Goal: Check status

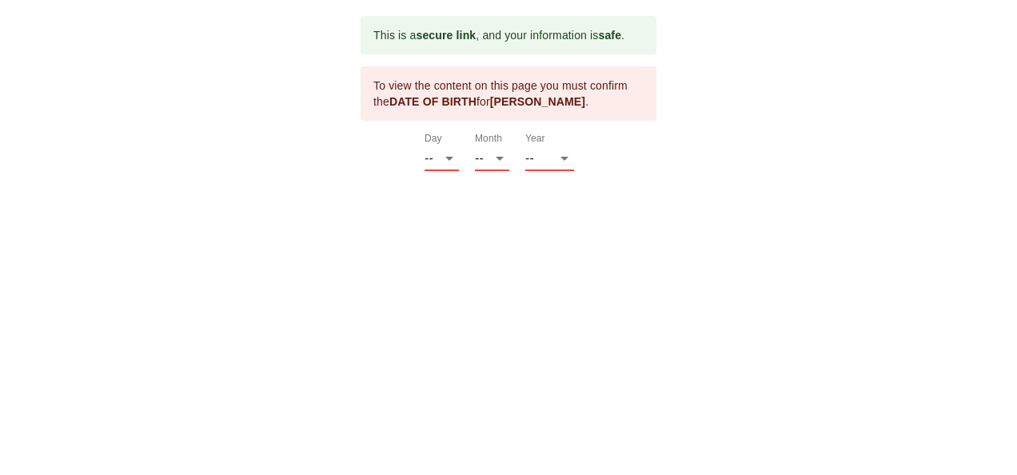
click at [2, 125] on body "This is a secure link , and your information is safe . To view the content on t…" at bounding box center [508, 93] width 1017 height 187
click at [438, 162] on select "-- 01 02 03 04 05 06 07 08 09 10 11 12 13 14 15 16 17 18 19 20 21 22 23 24 25 2…" at bounding box center [442, 159] width 34 height 26
select select "03"
click at [425, 146] on select "-- 01 02 03 04 05 06 07 08 09 10 11 12 13 14 15 16 17 18 19 20 21 22 23 24 25 2…" at bounding box center [442, 159] width 34 height 26
click at [502, 159] on select "-- 01 02 03 04 05 06 07 08 09 10 11 12" at bounding box center [492, 159] width 34 height 26
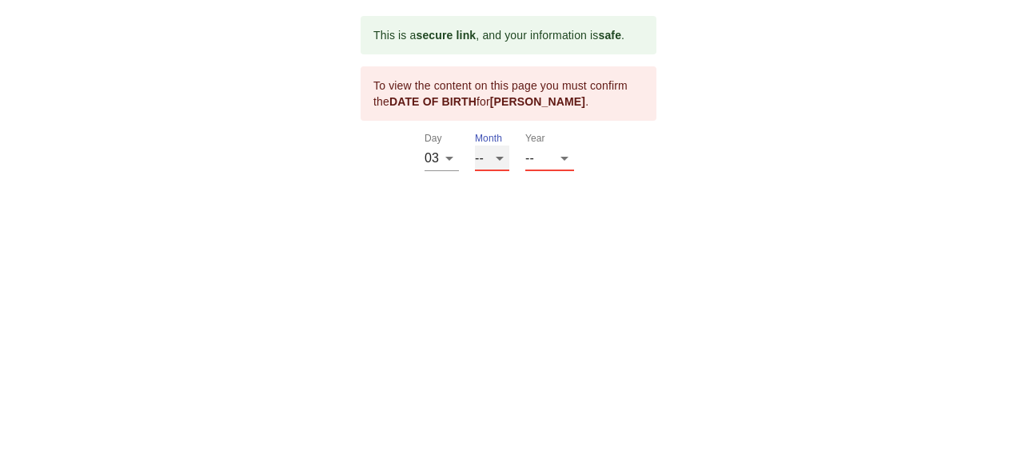
select select "01"
click at [475, 146] on select "-- 01 02 03 04 05 06 07 08 09 10 11 12" at bounding box center [492, 159] width 34 height 26
click at [534, 156] on select "-- 2025 2024 2023 2022 2021 2020 2019 2018 2017 2016 2015 2014 2013 2012 2011 2…" at bounding box center [549, 159] width 49 height 26
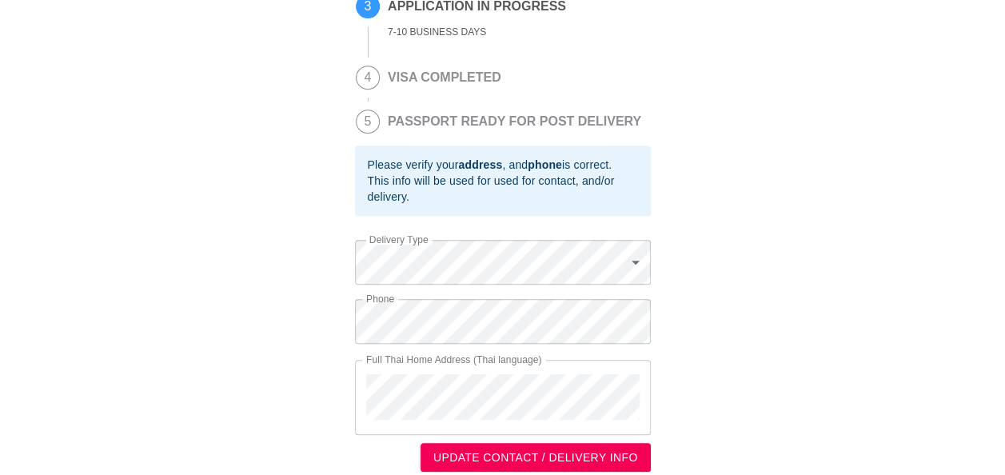
scroll to position [325, 0]
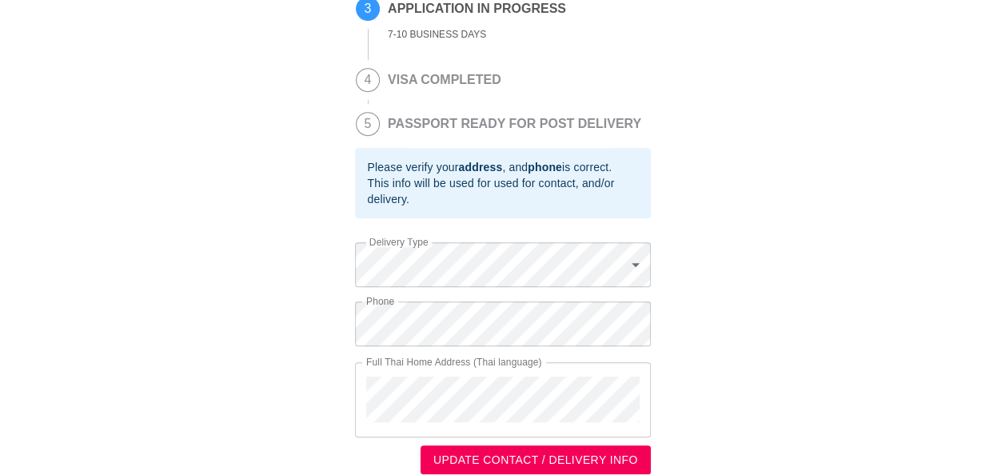
click at [166, 208] on div "This is a secure link , and your information is safe . 1 PASSPORT RECEIVED [PER…" at bounding box center [502, 83] width 973 height 784
click at [225, 365] on div "This is a secure link , and your information is safe . 1 PASSPORT RECEIVED [PER…" at bounding box center [502, 83] width 973 height 784
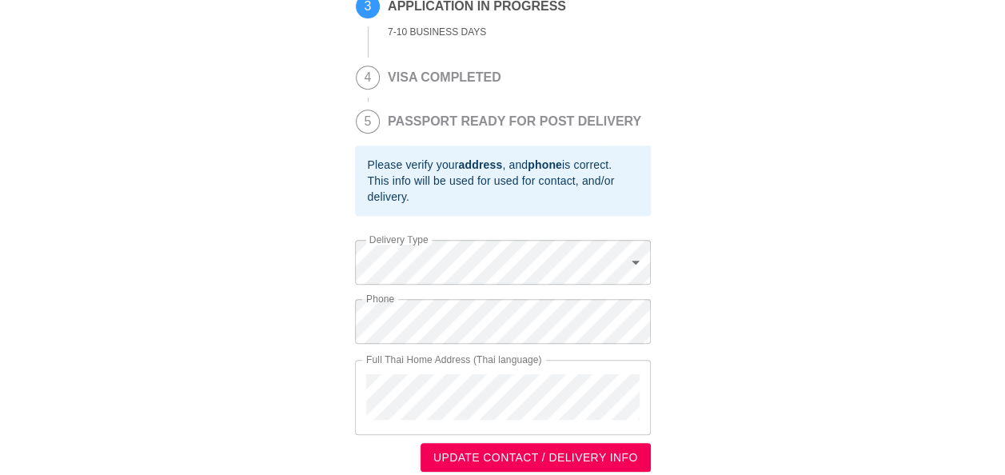
scroll to position [328, 0]
